Goal: Information Seeking & Learning: Learn about a topic

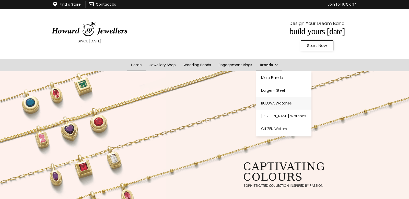
click at [273, 102] on link "BULOVA Watches" at bounding box center [283, 103] width 55 height 13
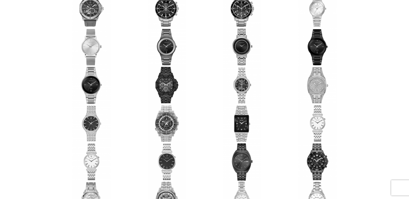
scroll to position [343, 0]
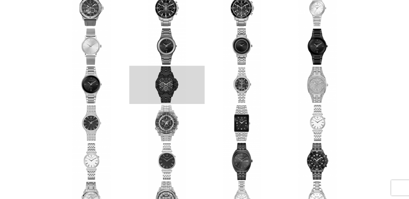
click at [165, 86] on link at bounding box center [166, 85] width 75 height 38
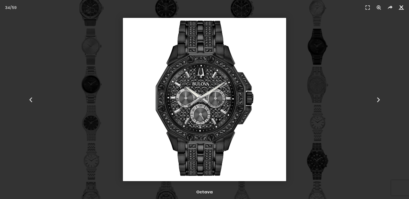
click at [401, 7] on icon "Close (Esc)" at bounding box center [401, 7] width 5 height 5
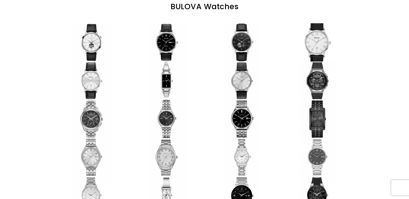
scroll to position [0, 0]
